Goal: Complete application form: Complete application form

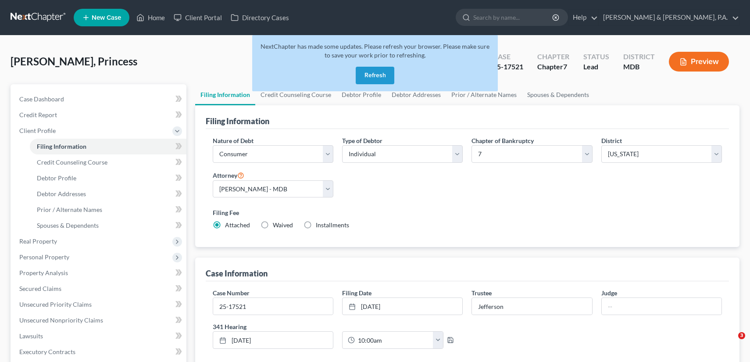
select select "1"
select select "0"
select select "38"
select select "0"
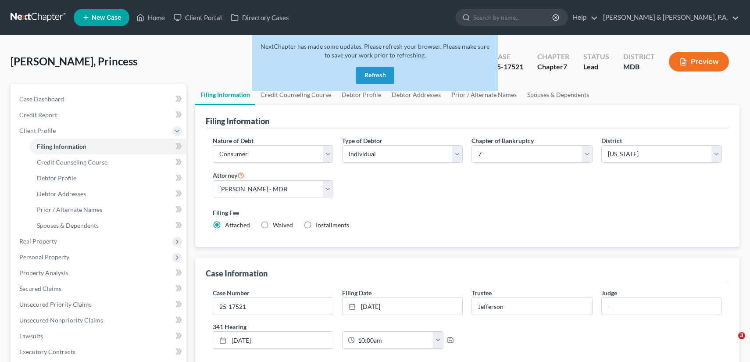
select select "21"
click at [376, 71] on button "Refresh" at bounding box center [375, 76] width 39 height 18
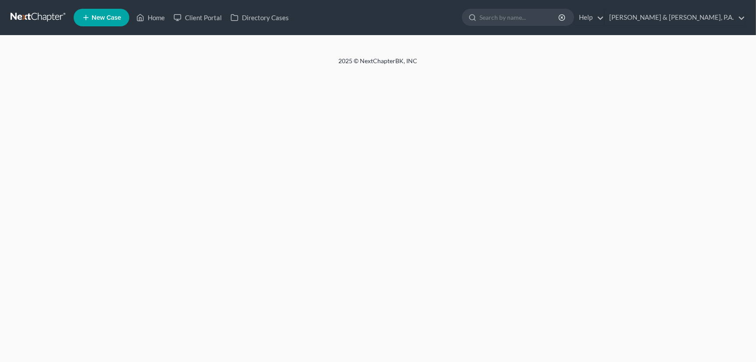
select select "1"
select select "0"
select select "38"
select select "0"
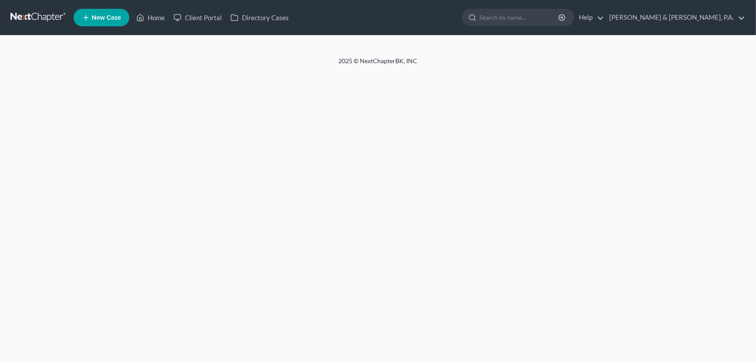
select select "21"
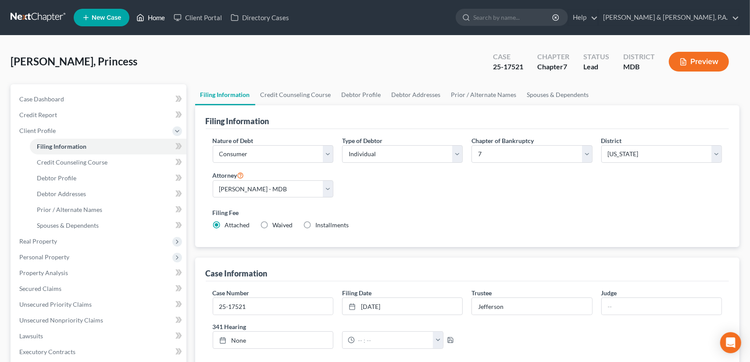
click at [154, 21] on link "Home" at bounding box center [150, 18] width 37 height 16
